Goal: Task Accomplishment & Management: Manage account settings

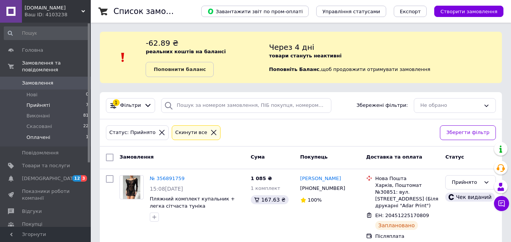
click at [38, 134] on span "Оплачені" at bounding box center [38, 137] width 24 height 7
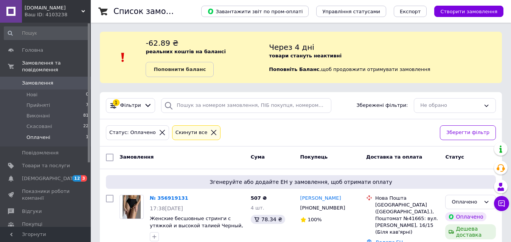
scroll to position [26, 0]
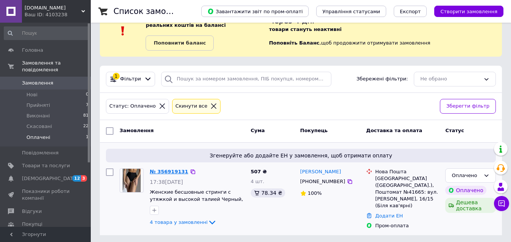
click at [170, 172] on link "№ 356919131" at bounding box center [169, 172] width 39 height 6
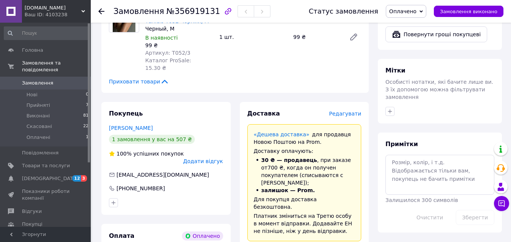
scroll to position [347, 0]
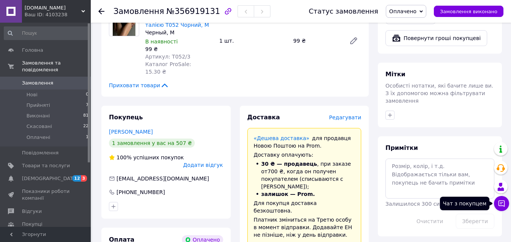
click at [498, 206] on icon at bounding box center [501, 204] width 8 height 8
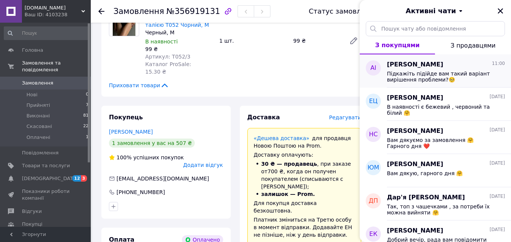
click at [407, 75] on span "Підкажіть підійде вам такий варіант вирішення проблеми?🥺" at bounding box center [440, 77] width 107 height 12
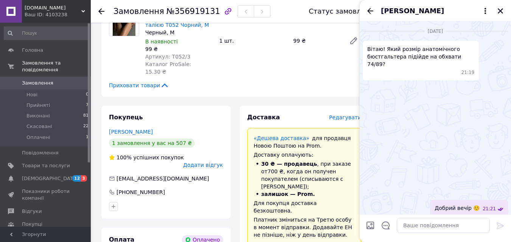
scroll to position [549, 0]
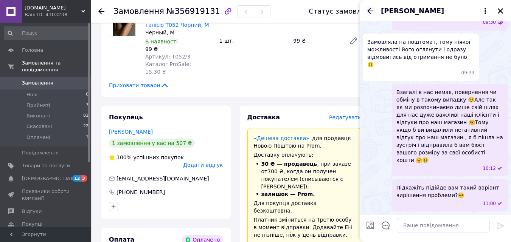
click at [369, 13] on icon "Назад" at bounding box center [370, 11] width 6 height 6
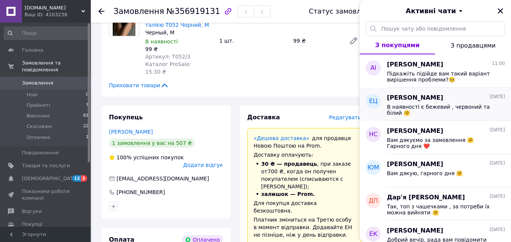
click at [436, 114] on span "В наявності є бежевий , червоний та білий 🤗" at bounding box center [440, 110] width 107 height 12
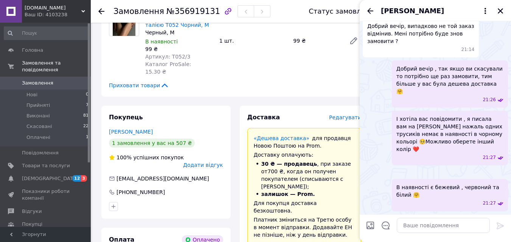
scroll to position [242, 0]
click at [372, 10] on icon "Назад" at bounding box center [369, 10] width 9 height 9
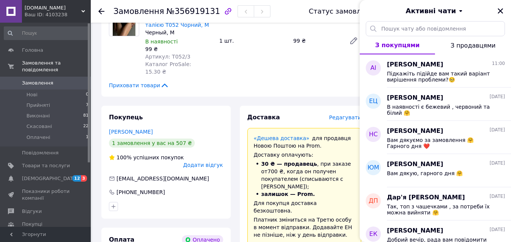
click at [328, 16] on div "Статус замовлення Оплачено Прийнято Виконано Скасовано Замовлення виконано" at bounding box center [402, 11] width 202 height 13
click at [502, 11] on icon "Закрити" at bounding box center [500, 11] width 7 height 7
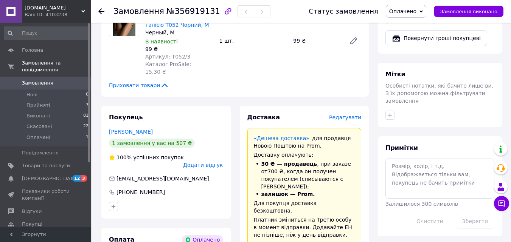
click at [408, 13] on span "Оплачено" at bounding box center [402, 11] width 27 height 6
click at [411, 23] on li "Прийнято" at bounding box center [406, 26] width 40 height 11
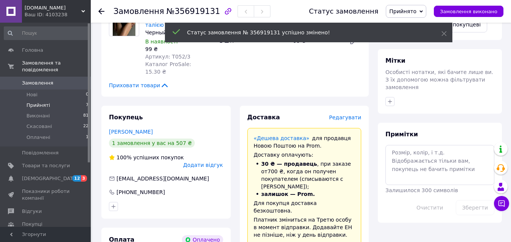
click at [53, 100] on li "Прийняті 7" at bounding box center [46, 105] width 93 height 11
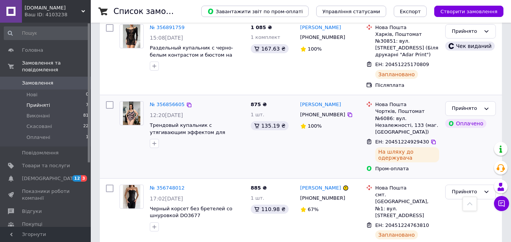
scroll to position [113, 0]
